Goal: Information Seeking & Learning: Check status

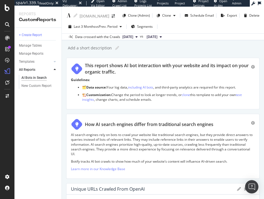
scroll to position [335, 0]
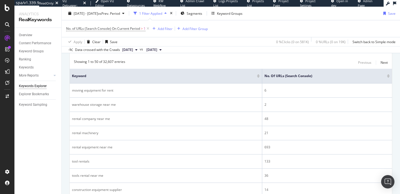
scroll to position [183, 0]
